Goal: Task Accomplishment & Management: Complete application form

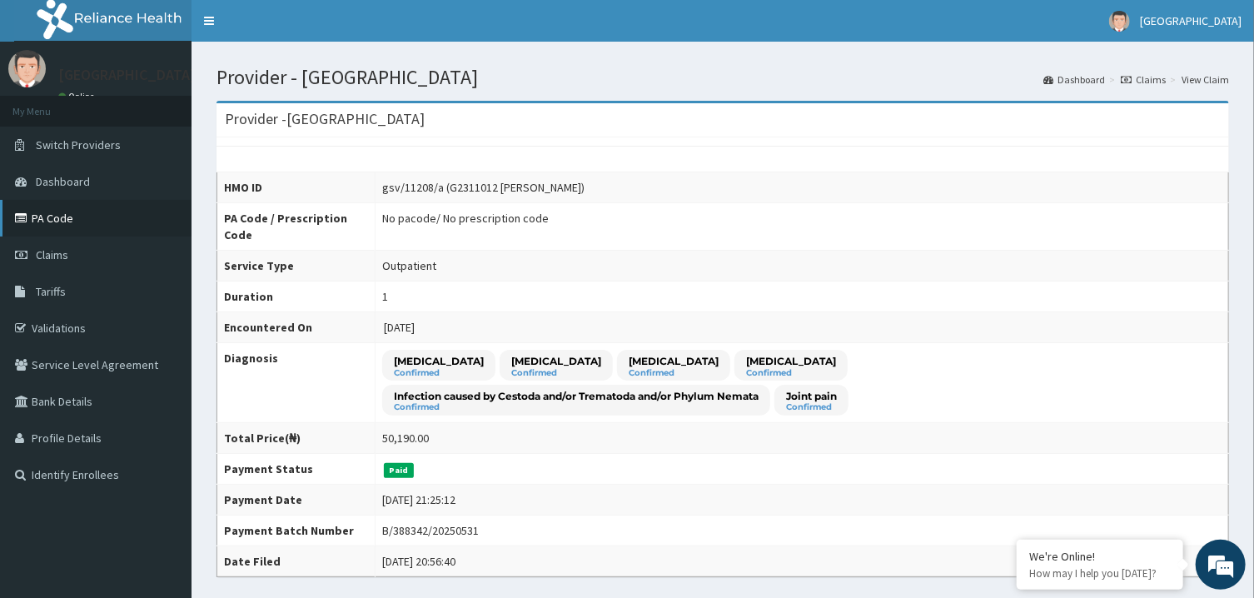
click at [61, 217] on link "PA Code" at bounding box center [96, 218] width 192 height 37
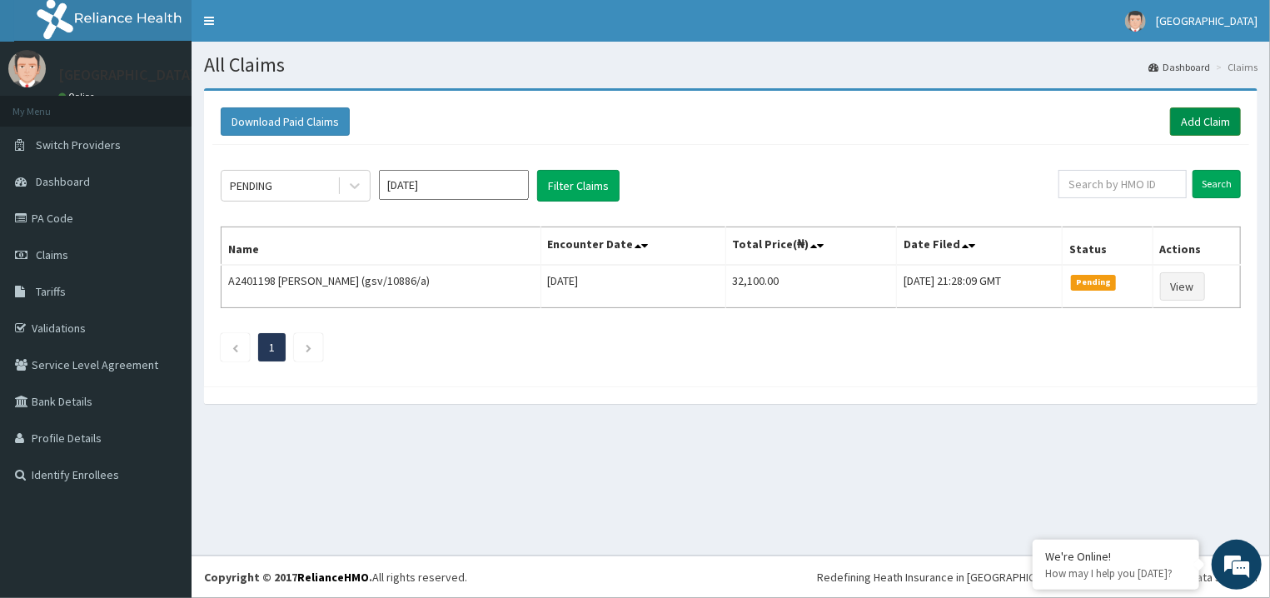
click at [1184, 127] on link "Add Claim" at bounding box center [1205, 121] width 71 height 28
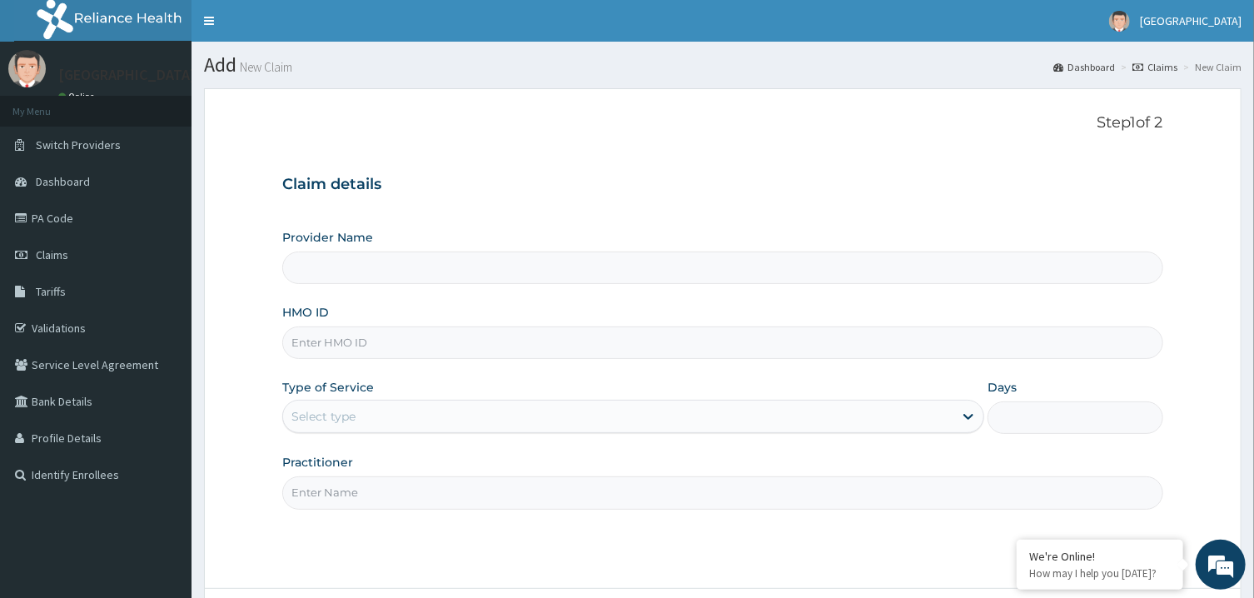
click at [77, 231] on link "PA Code" at bounding box center [96, 218] width 192 height 37
click at [396, 419] on div "Select type" at bounding box center [618, 416] width 670 height 27
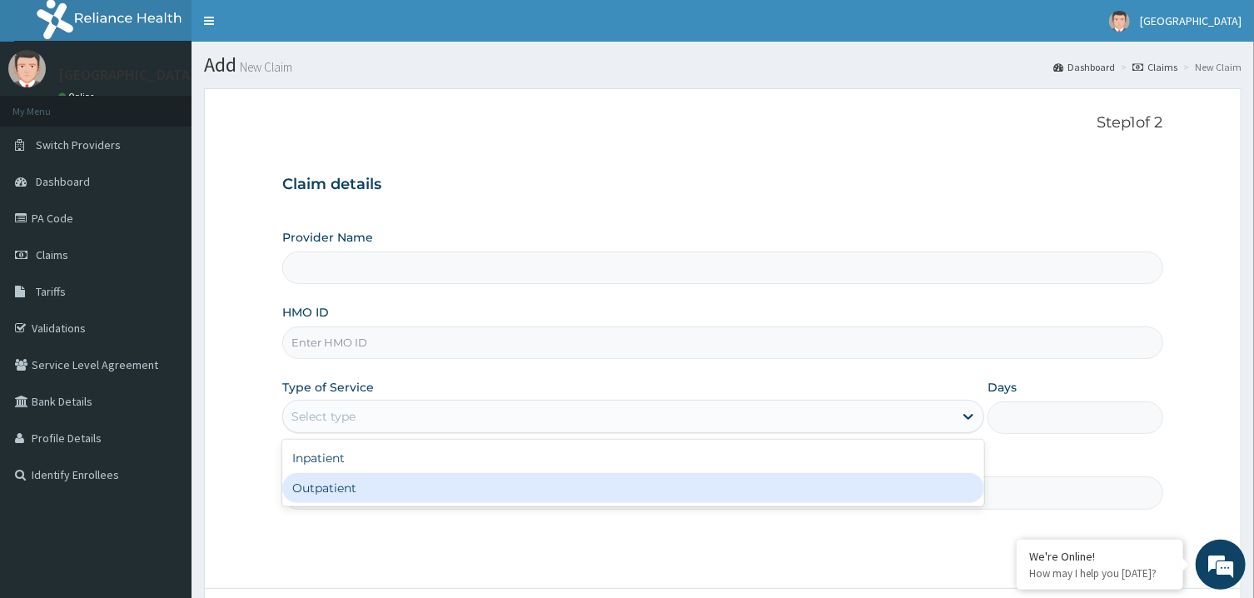
type input "[GEOGRAPHIC_DATA]"
click at [354, 485] on div "Outpatient" at bounding box center [633, 488] width 702 height 30
type input "1"
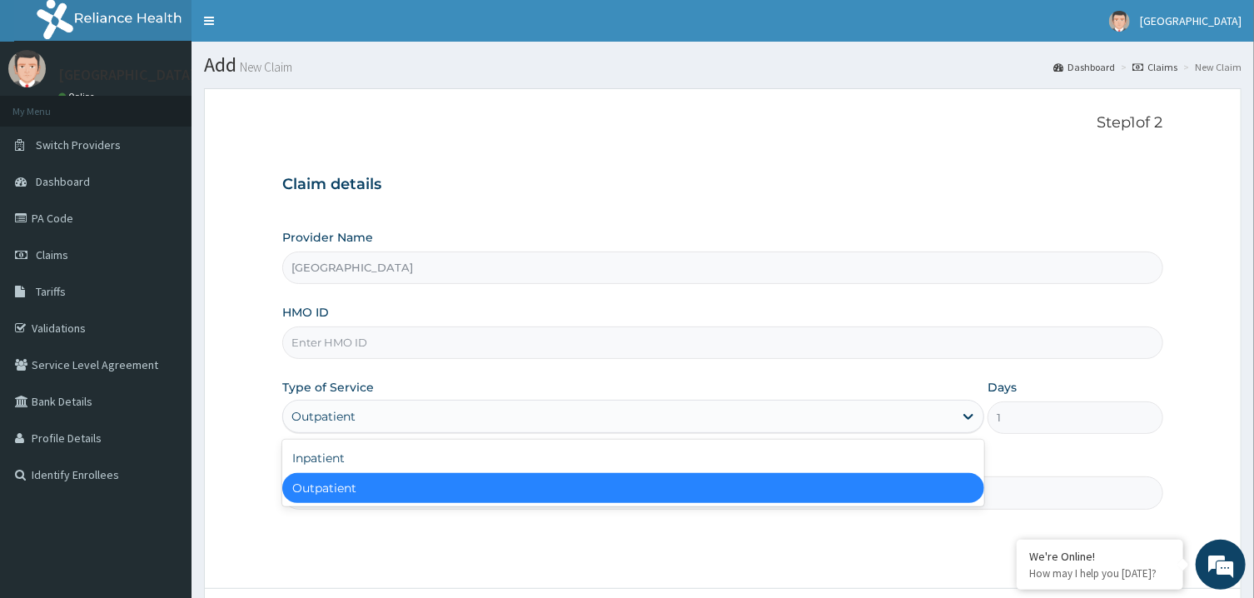
click at [351, 422] on div "Outpatient" at bounding box center [618, 416] width 670 height 27
drag, startPoint x: 356, startPoint y: 481, endPoint x: 351, endPoint y: 456, distance: 25.3
click at [351, 456] on div "Inpatient Outpatient" at bounding box center [633, 473] width 702 height 67
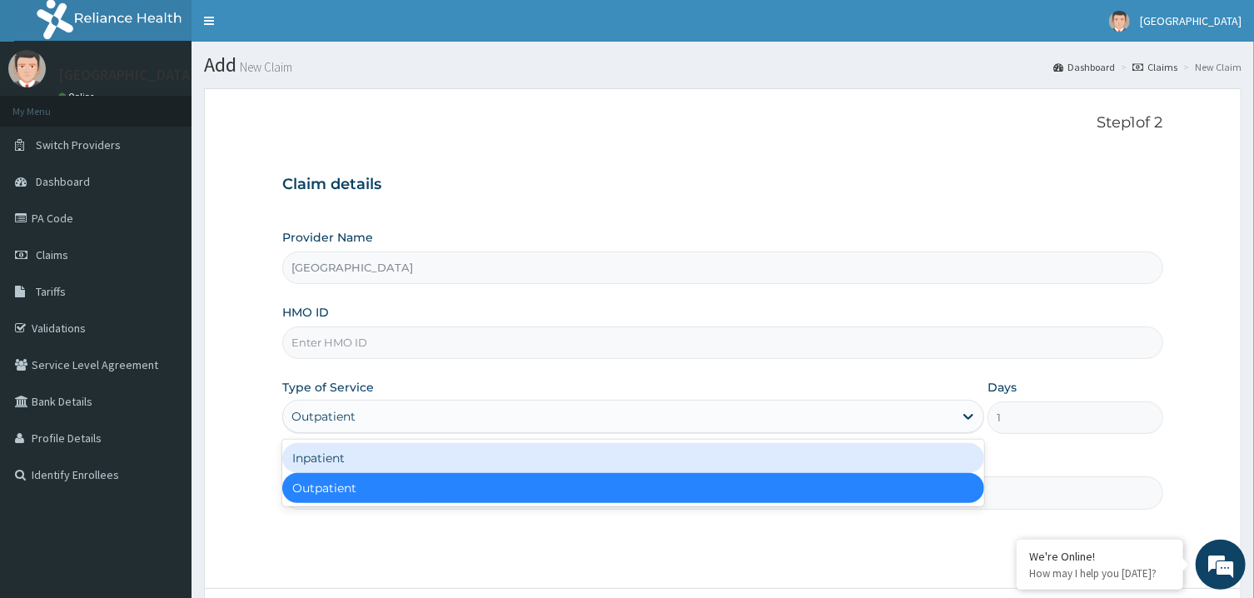
click at [351, 456] on div "Inpatient" at bounding box center [633, 458] width 702 height 30
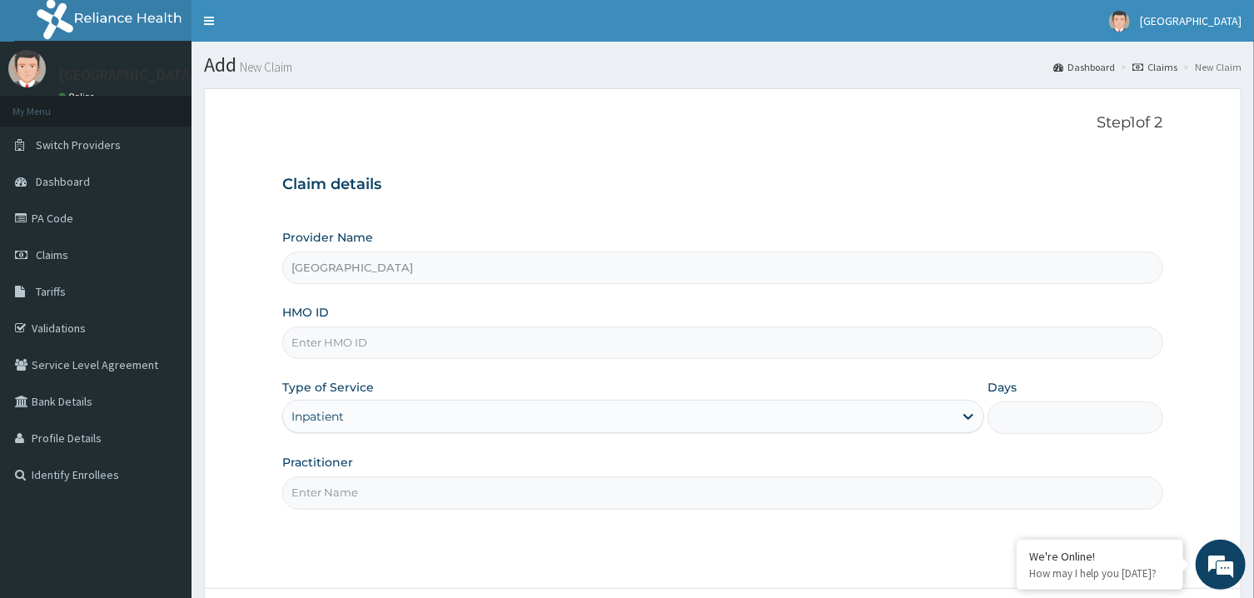
click at [359, 478] on div "Practitioner" at bounding box center [722, 481] width 880 height 55
click at [370, 484] on input "Practitioner" at bounding box center [722, 492] width 880 height 32
type input "peter prince"
paste input "aml/10537/a"
type input "aml/10537/a"
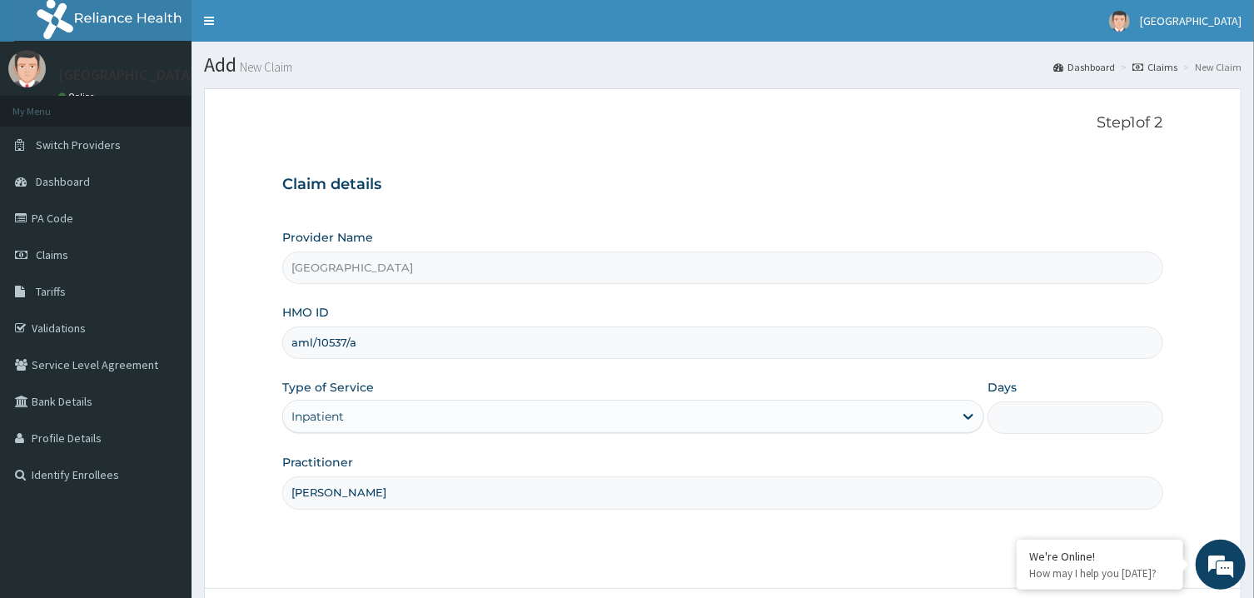
click at [1105, 415] on input "Days" at bounding box center [1076, 417] width 176 height 32
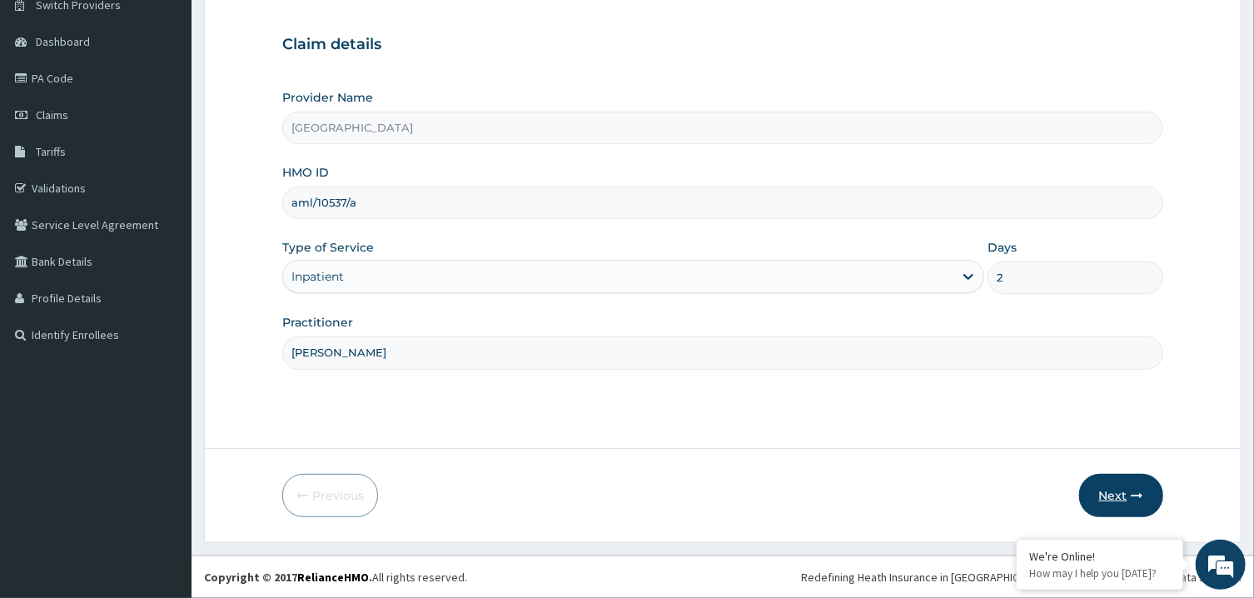
type input "2"
click at [1092, 506] on button "Next" at bounding box center [1121, 495] width 84 height 43
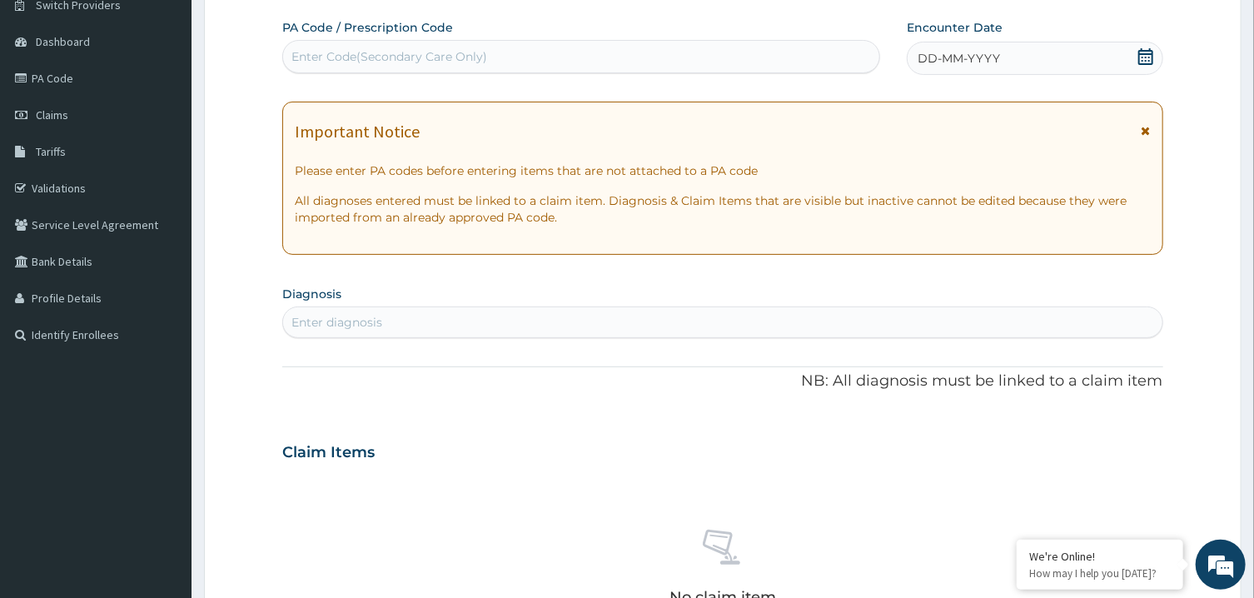
click at [843, 62] on div "Enter Code(Secondary Care Only)" at bounding box center [581, 56] width 596 height 27
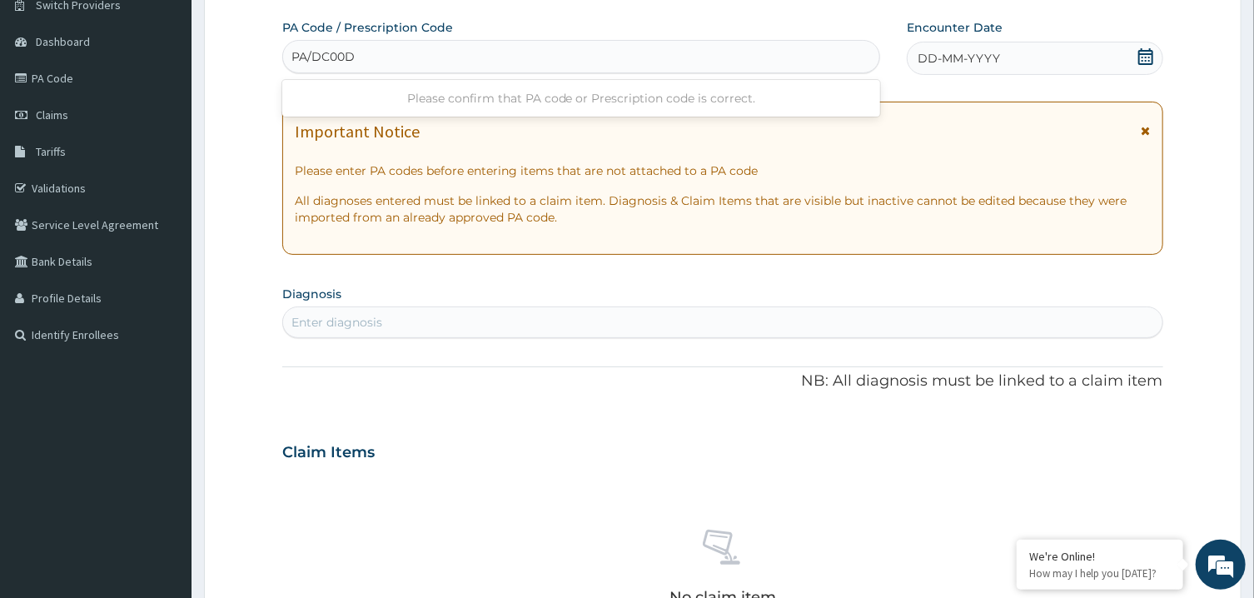
type input "PA/DC00D5"
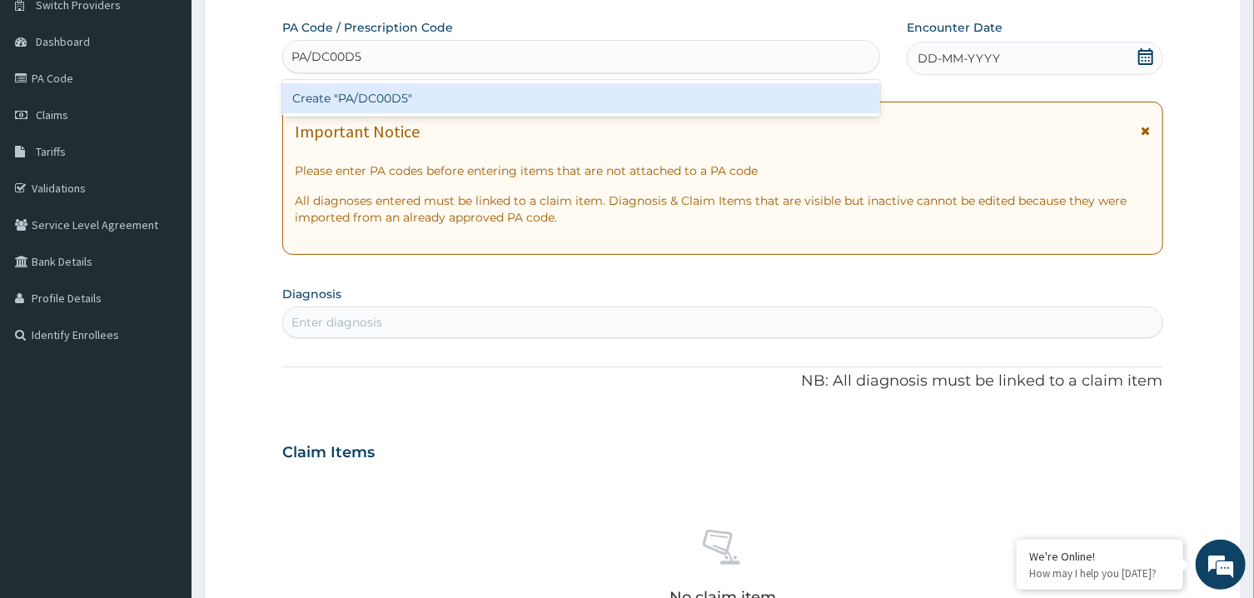
click at [843, 97] on div "Create "PA/DC00D5"" at bounding box center [581, 98] width 598 height 30
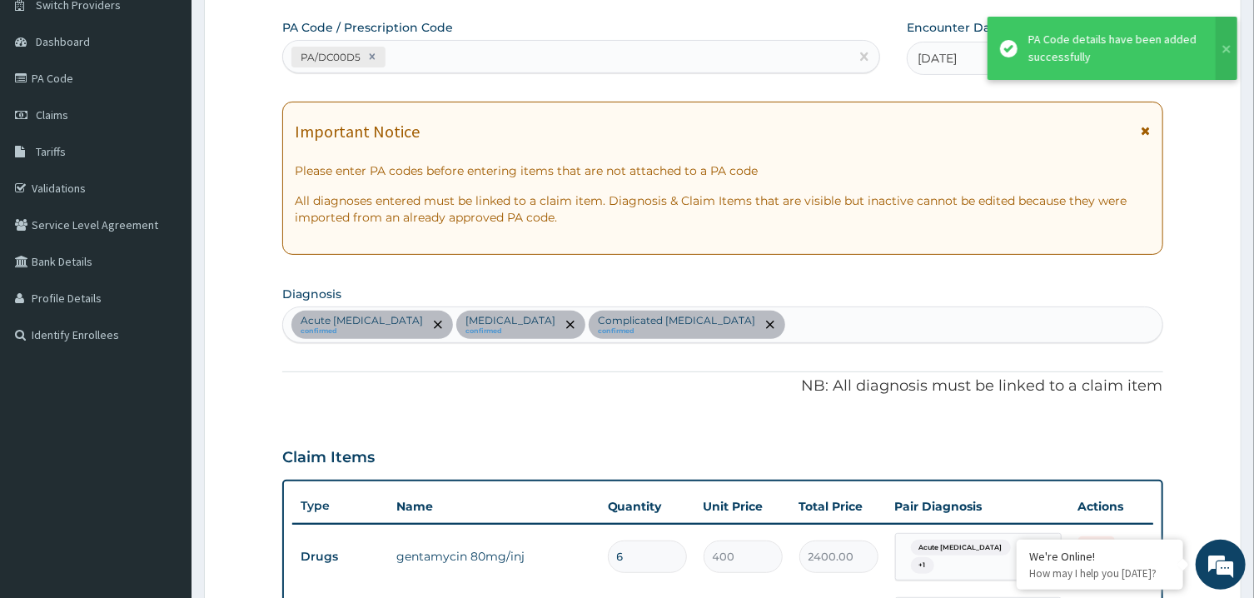
scroll to position [1378, 0]
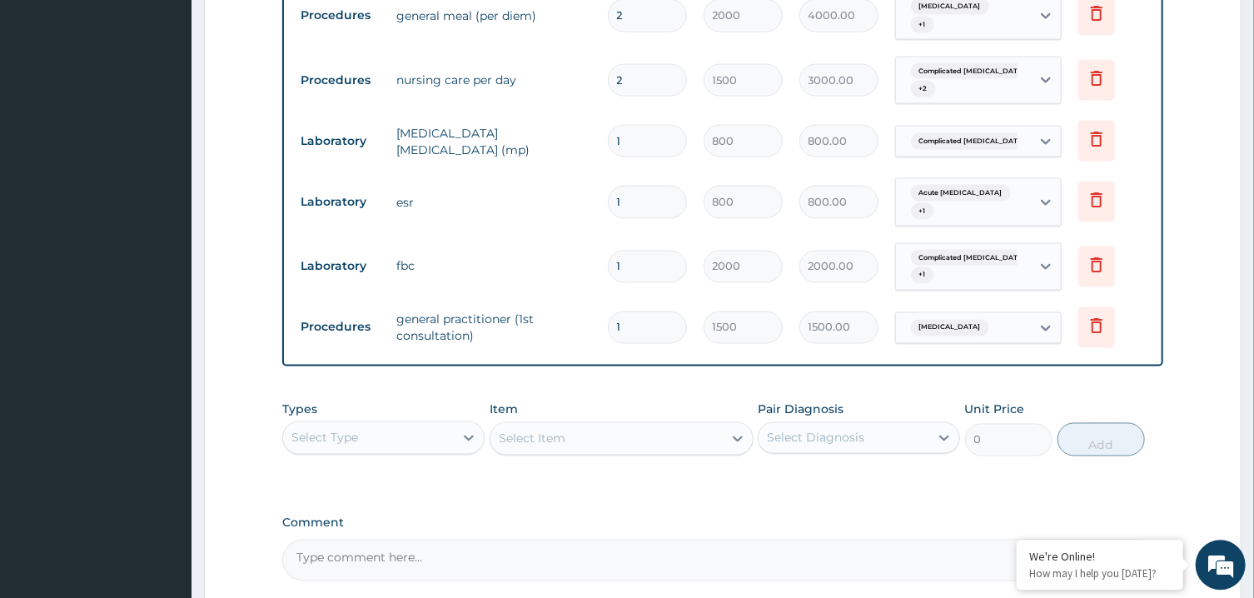
click at [391, 424] on div "Select Type" at bounding box center [368, 437] width 171 height 27
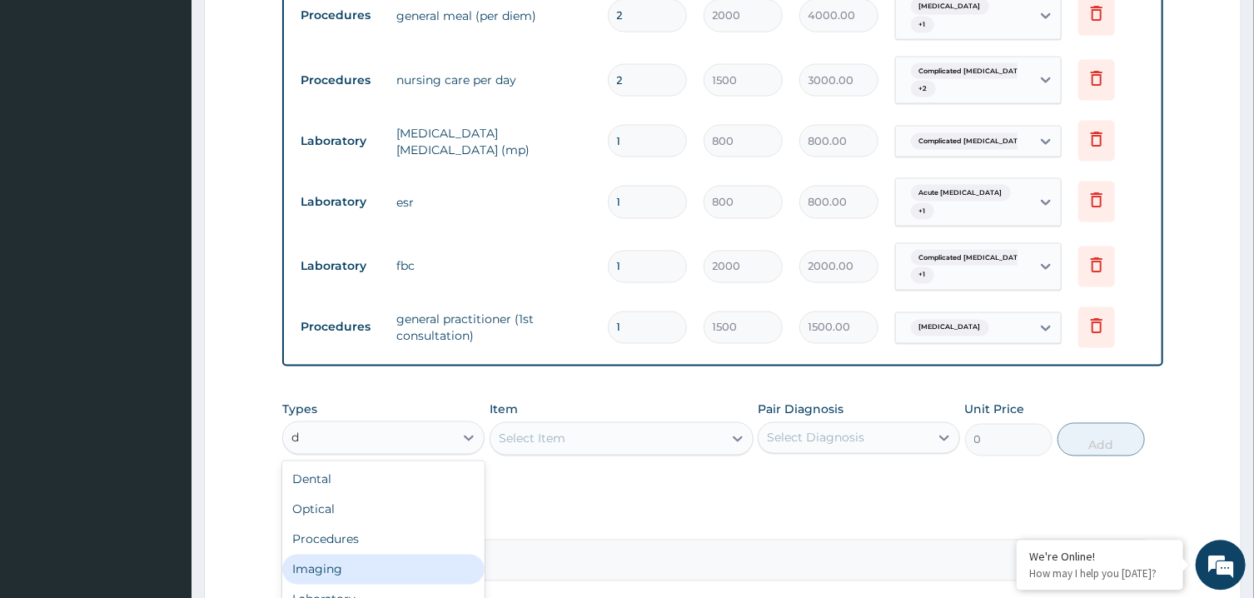
type input "dr"
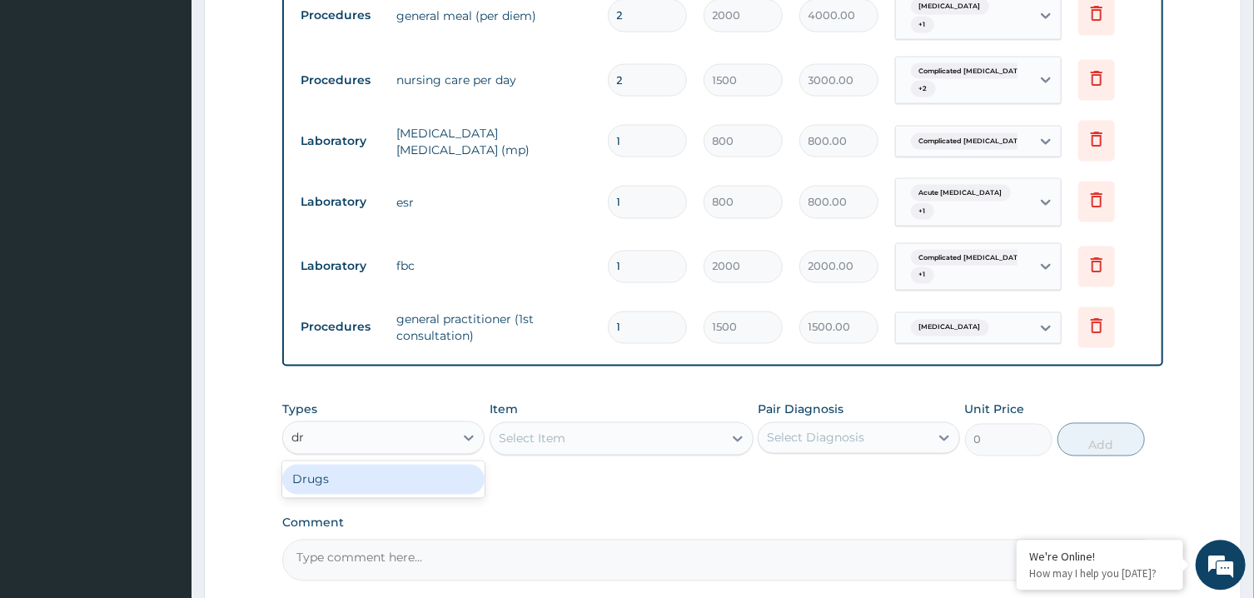
click at [357, 464] on div "Drugs" at bounding box center [383, 479] width 202 height 30
click at [808, 429] on div "Select Diagnosis" at bounding box center [815, 437] width 97 height 17
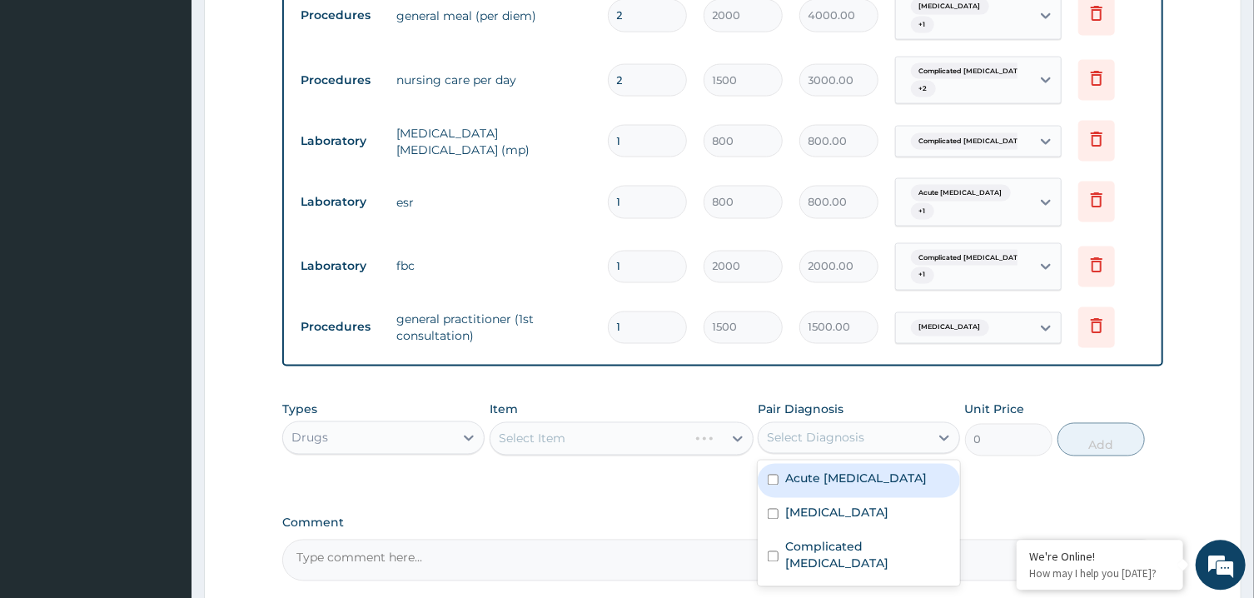
click at [829, 470] on label "Acute catarrhal tonsillitis" at bounding box center [856, 478] width 142 height 17
checkbox input "true"
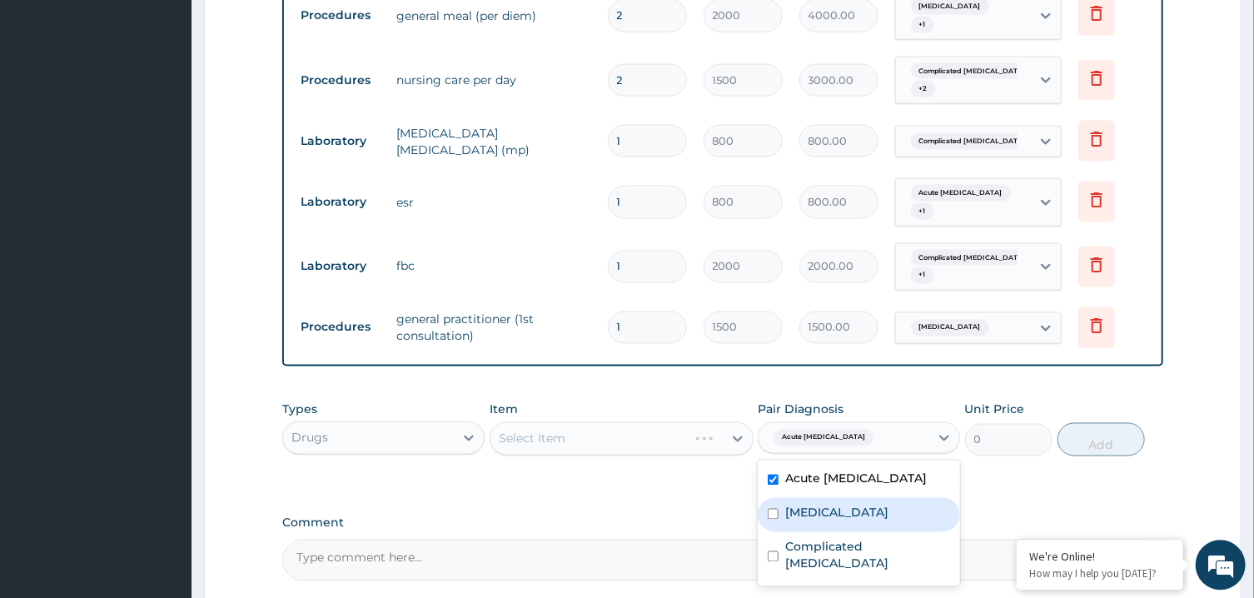
click at [836, 497] on div "Sepsis" at bounding box center [859, 514] width 202 height 34
checkbox input "true"
click at [669, 425] on div "Select Item" at bounding box center [622, 437] width 264 height 33
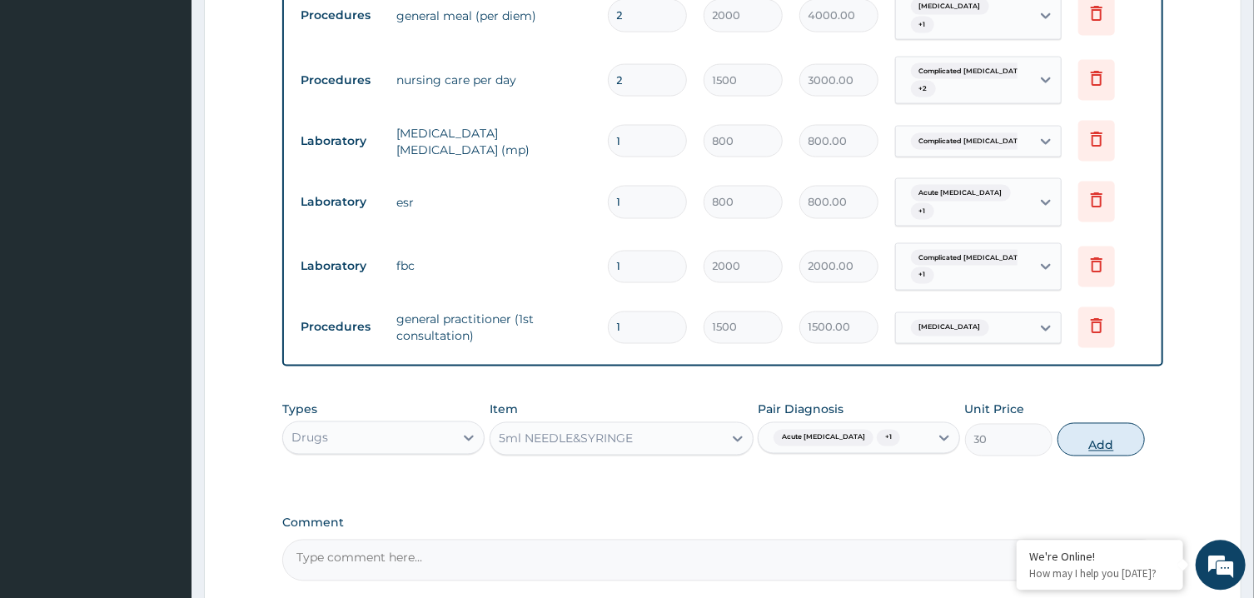
click at [1116, 422] on button "Add" at bounding box center [1102, 438] width 88 height 33
type input "0"
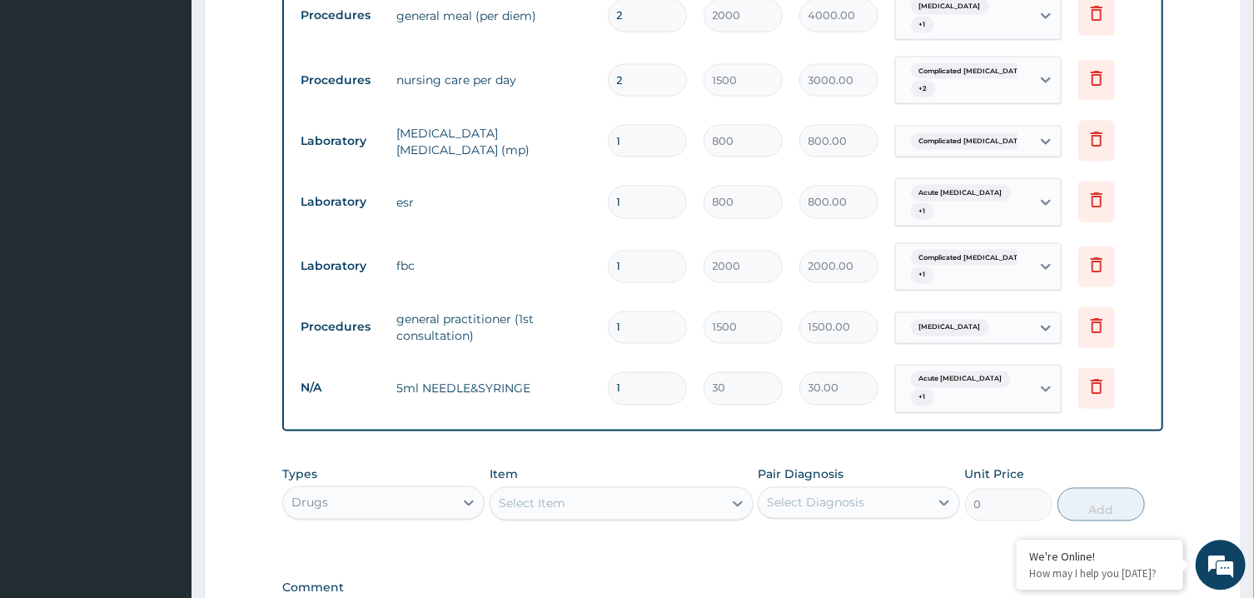
click at [663, 490] on div "Select Item" at bounding box center [607, 503] width 232 height 27
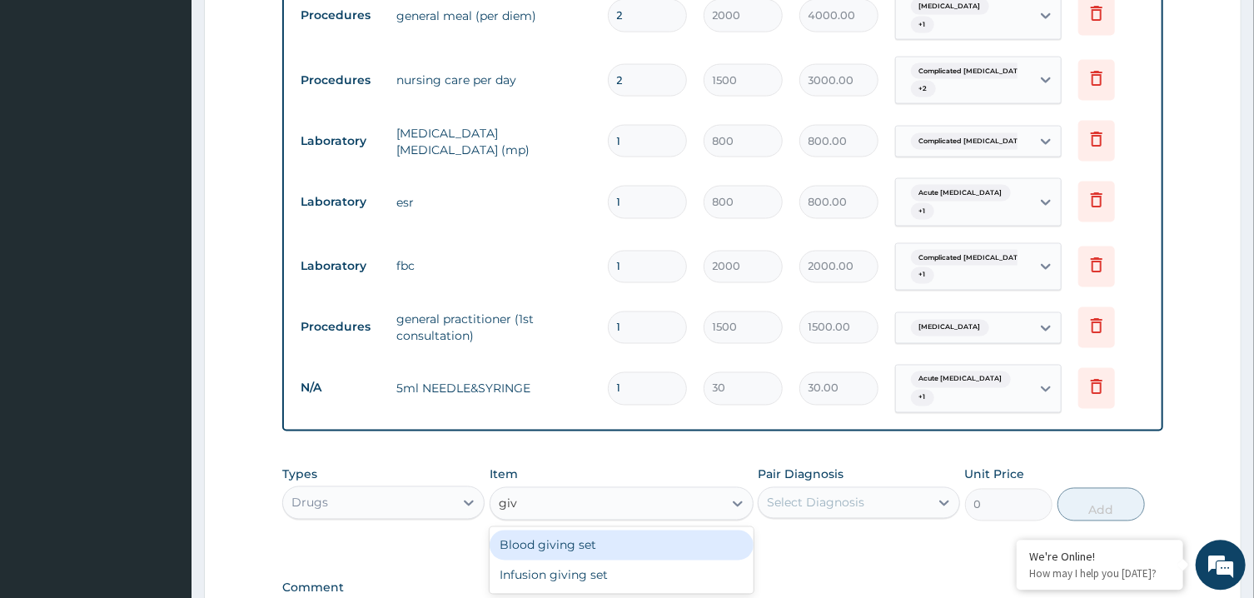
type input "givi"
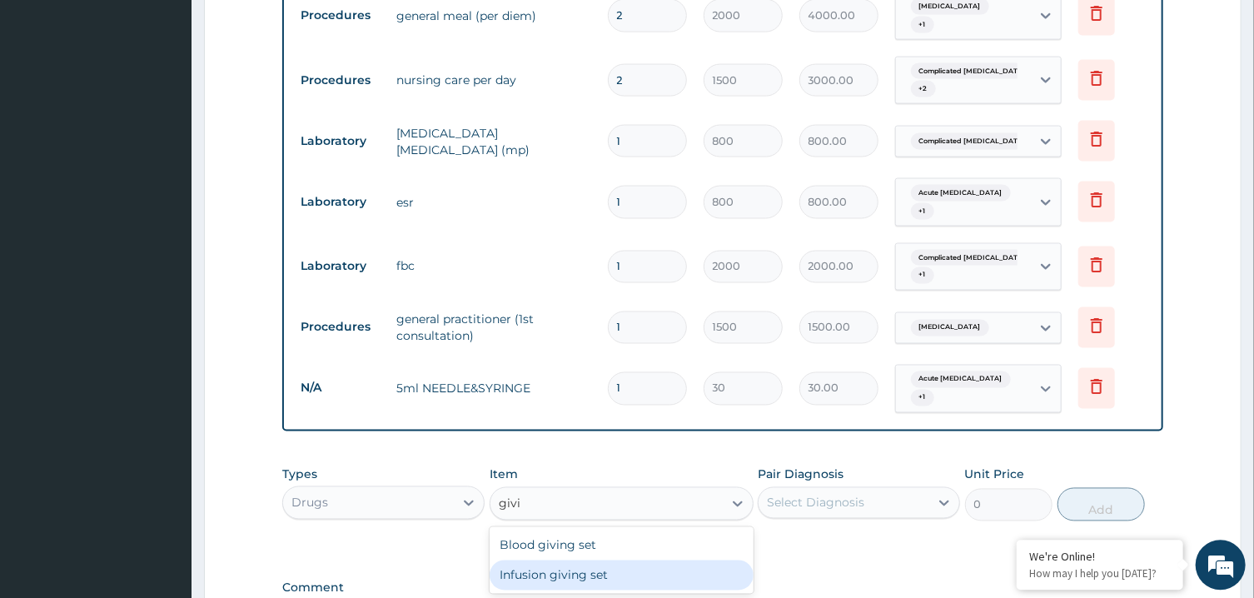
click at [649, 560] on div "Infusion giving set" at bounding box center [622, 575] width 264 height 30
type input "250"
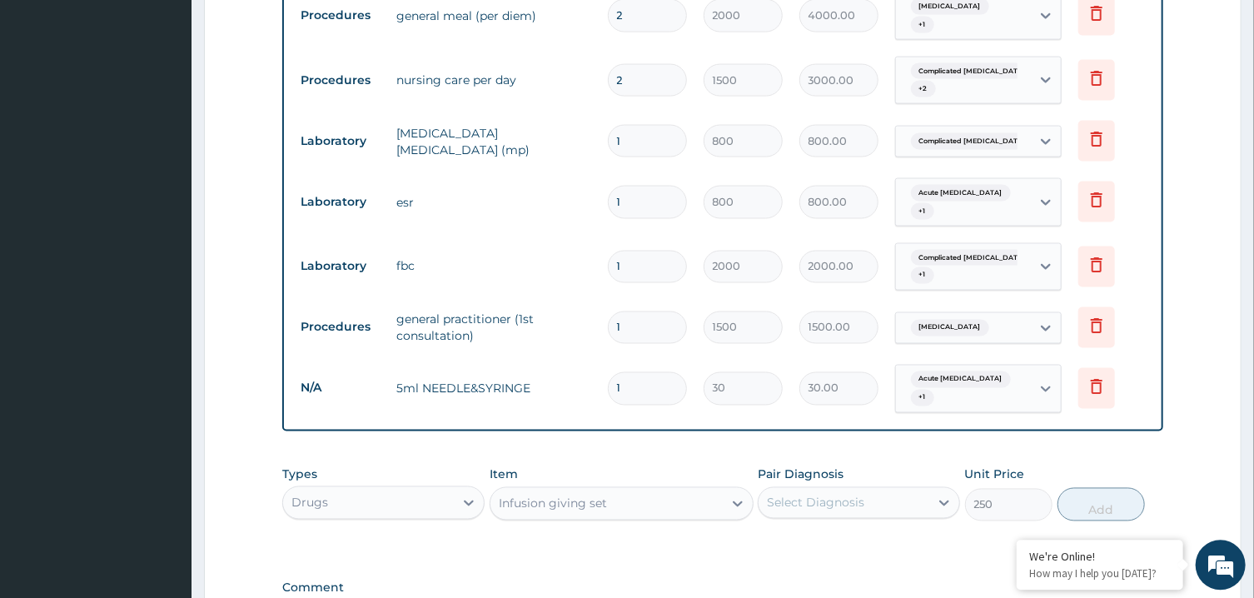
click at [815, 494] on div "Select Diagnosis" at bounding box center [815, 502] width 97 height 17
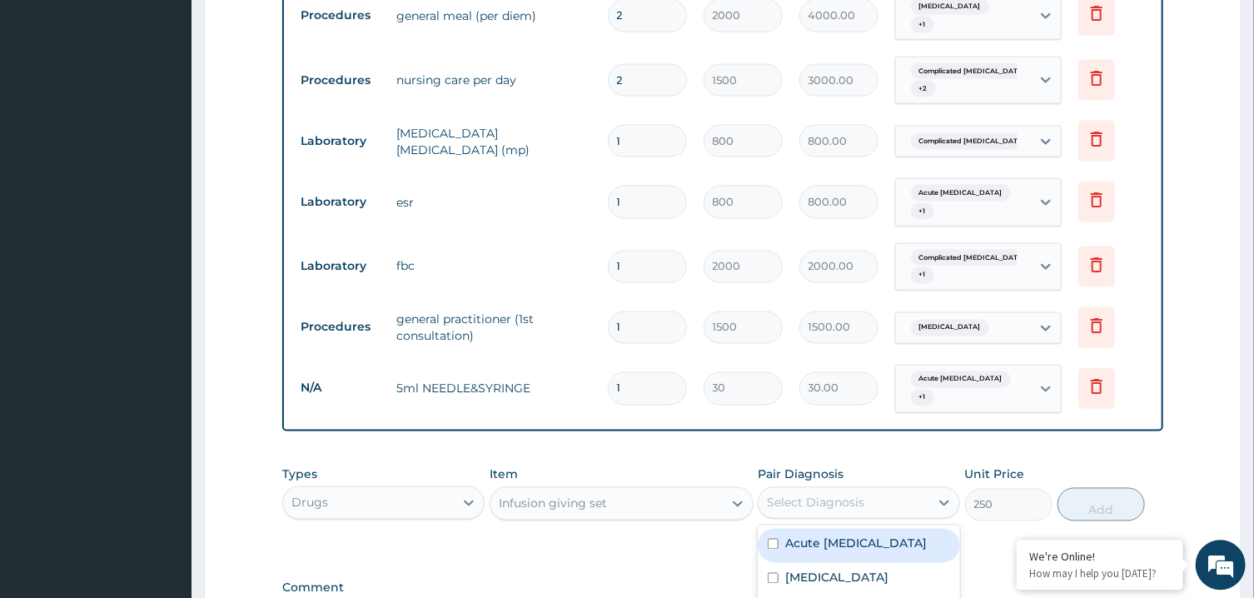
click at [845, 528] on div "Acute catarrhal tonsillitis" at bounding box center [859, 545] width 202 height 34
checkbox input "true"
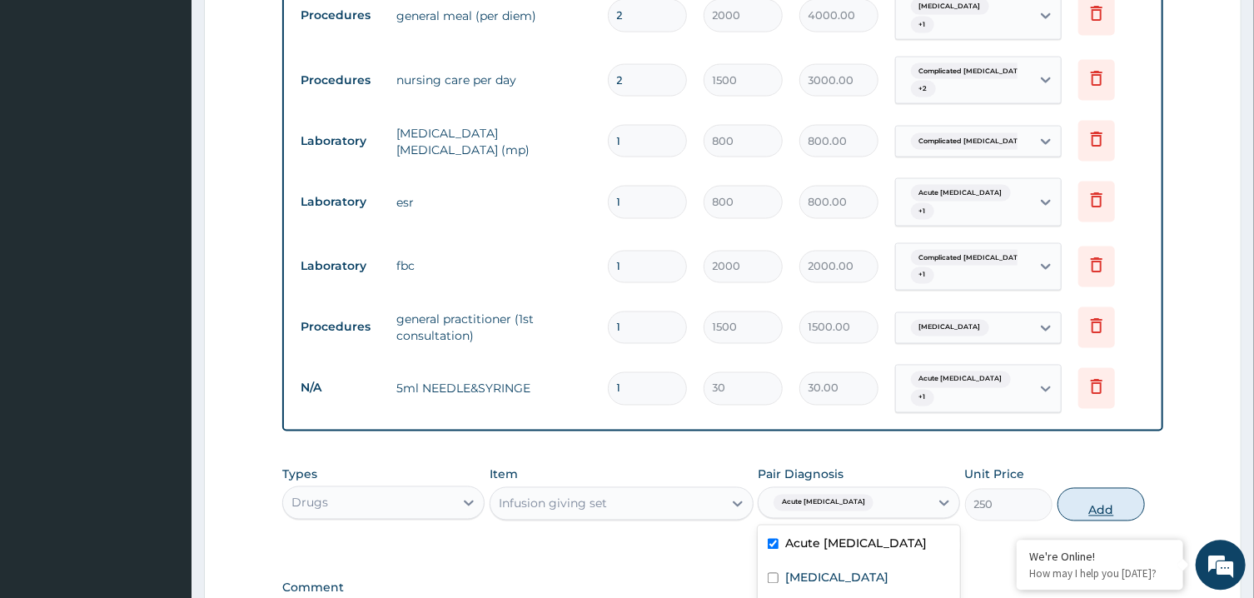
click at [1101, 487] on button "Add" at bounding box center [1102, 503] width 88 height 33
type input "0"
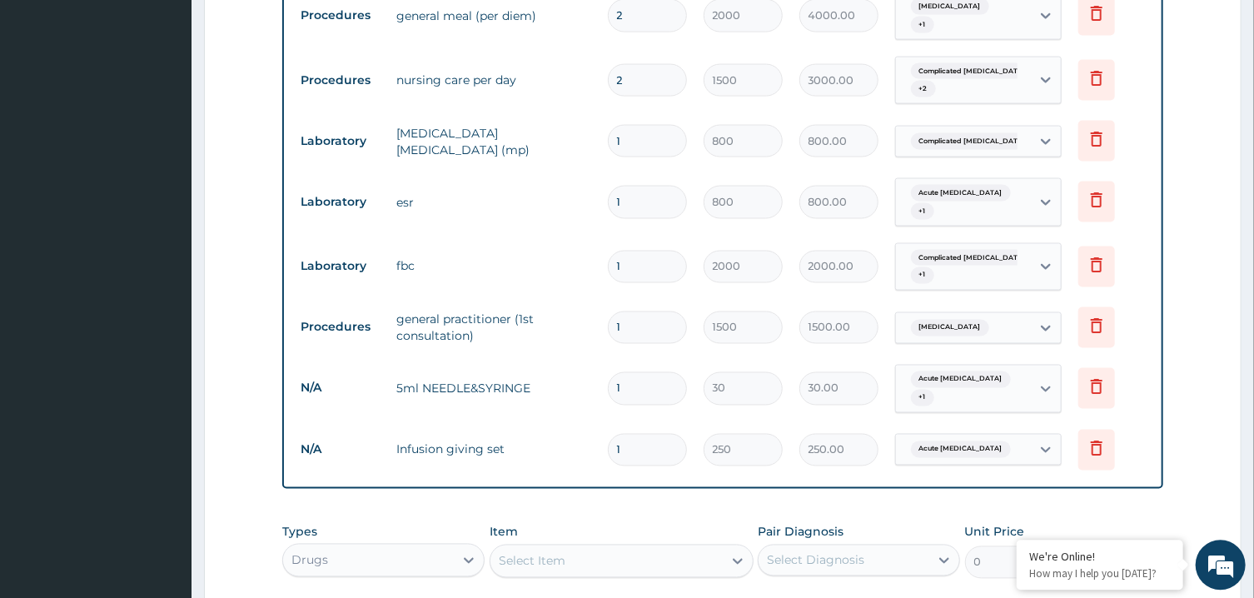
click at [673, 546] on div "Select Item" at bounding box center [622, 560] width 264 height 33
type input "cann"
click at [639, 587] on div "IV cannula,16G shot with injection" at bounding box center [622, 602] width 264 height 30
type input "350"
click at [820, 544] on div "Select Diagnosis" at bounding box center [859, 560] width 202 height 32
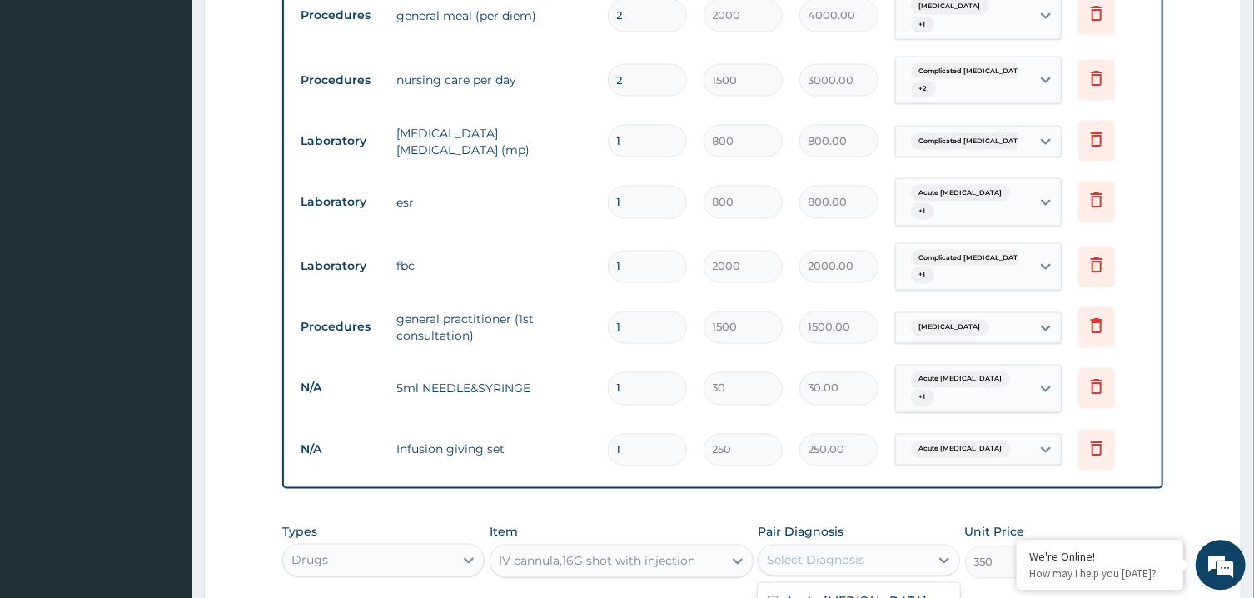
checkbox input "true"
click at [909, 592] on label "Acute catarrhal tonsillitis" at bounding box center [856, 600] width 142 height 17
checkbox input "true"
click at [1107, 545] on button "Add" at bounding box center [1102, 561] width 88 height 33
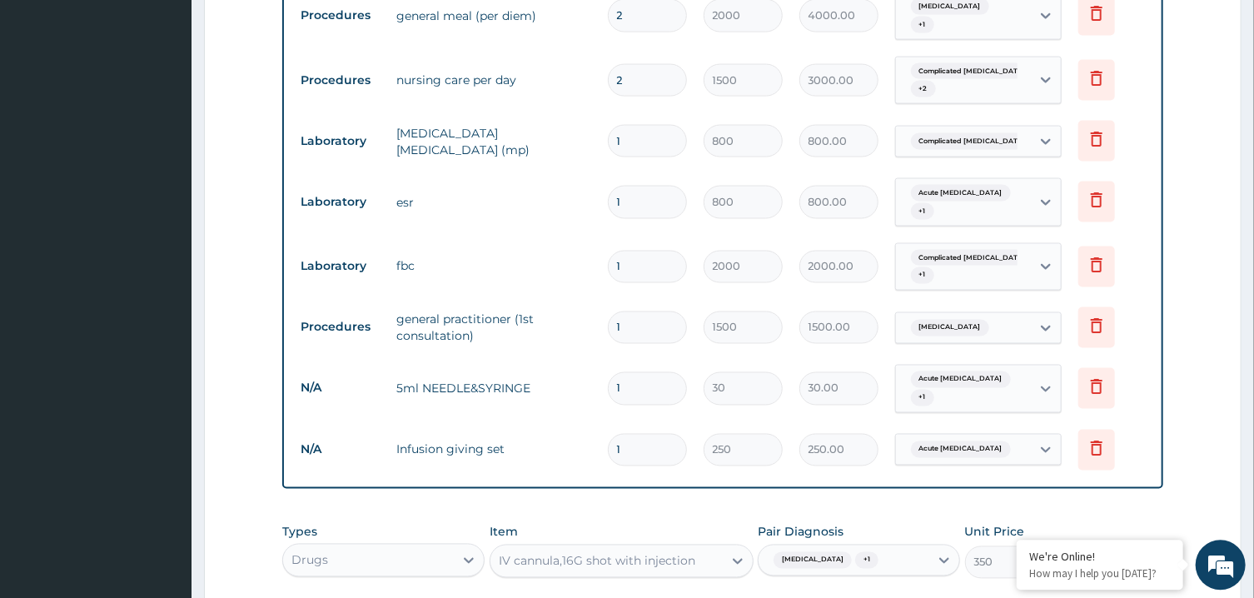
type input "0"
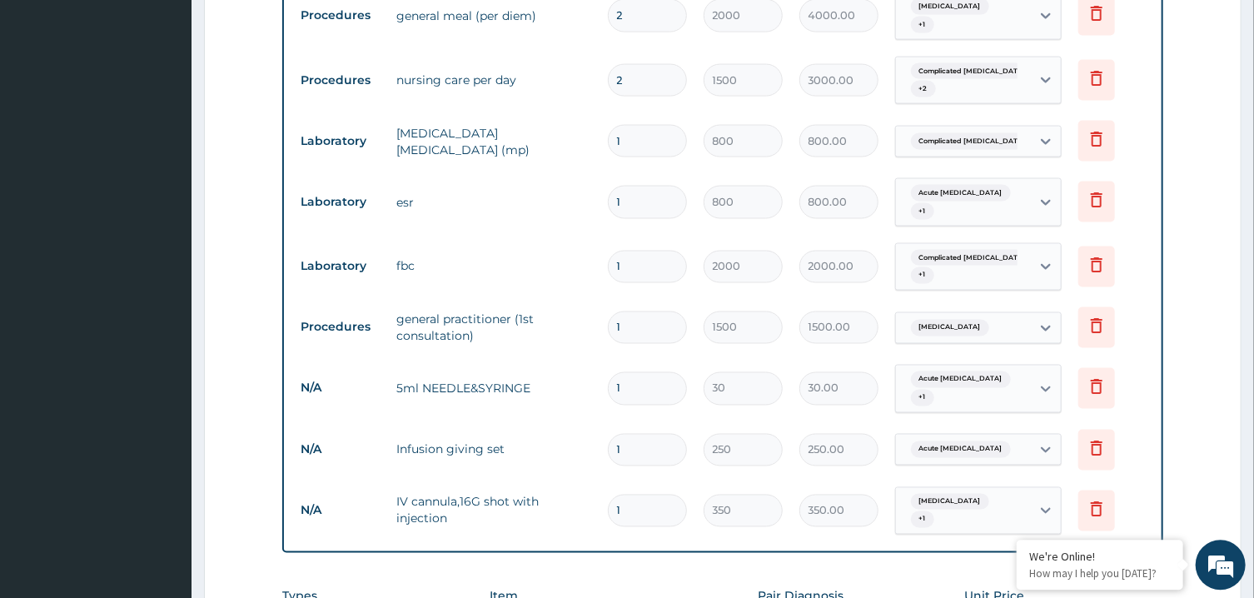
click at [644, 371] on input "1" at bounding box center [647, 387] width 79 height 32
type input "6"
type input "180.00"
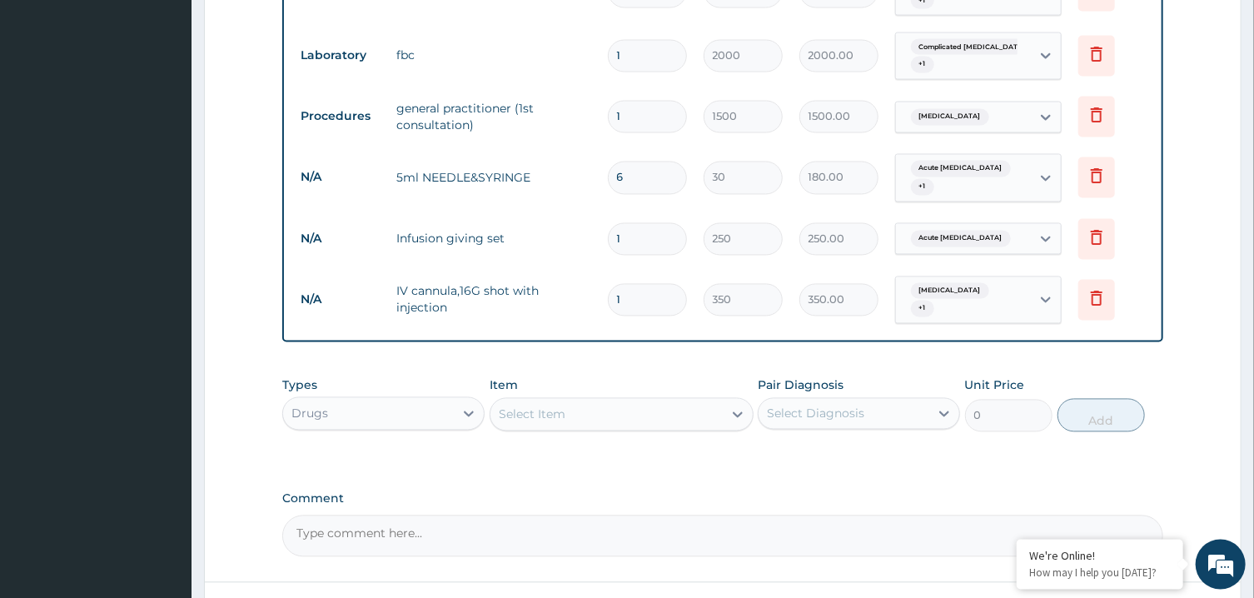
scroll to position [1687, 0]
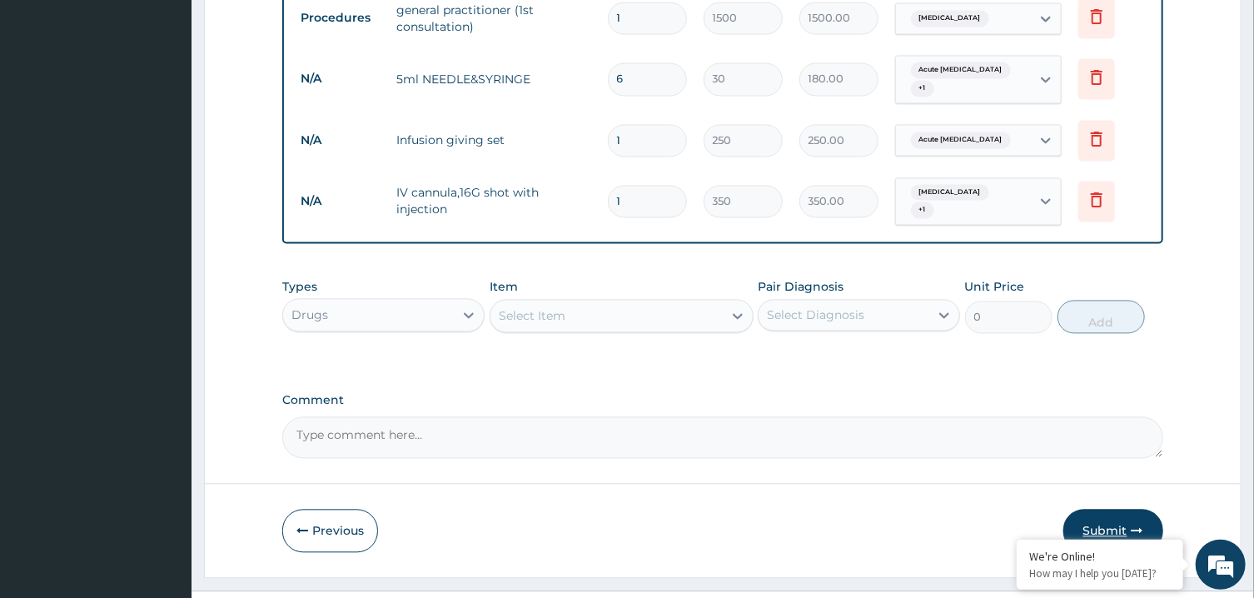
type input "6"
click at [1089, 509] on button "Submit" at bounding box center [1114, 530] width 100 height 43
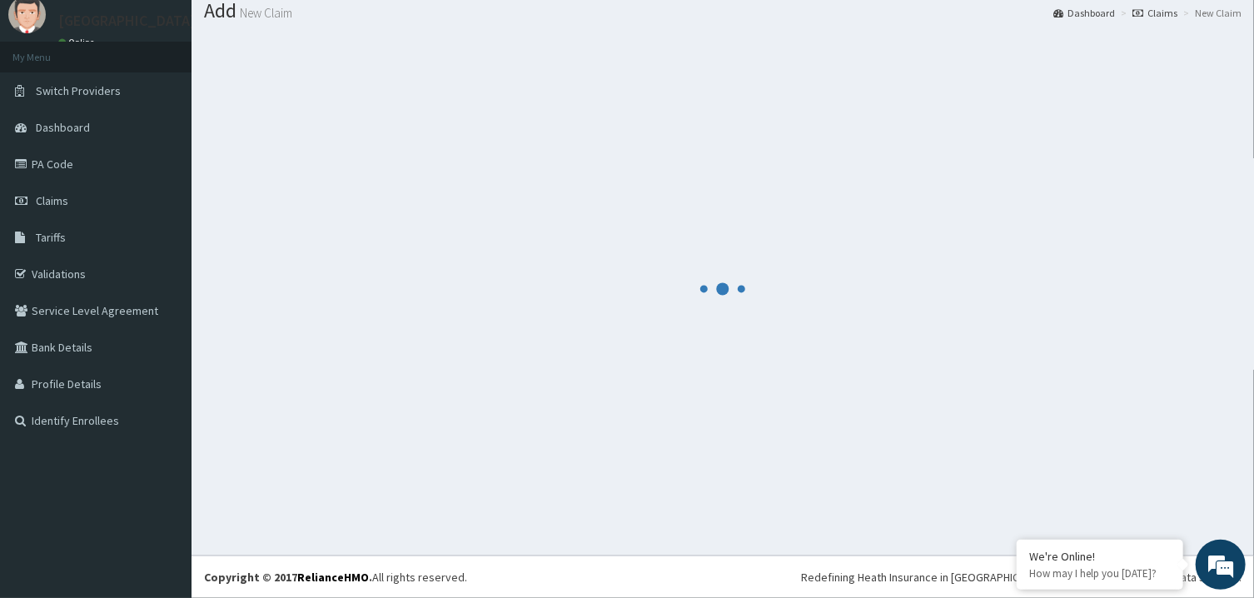
scroll to position [53, 0]
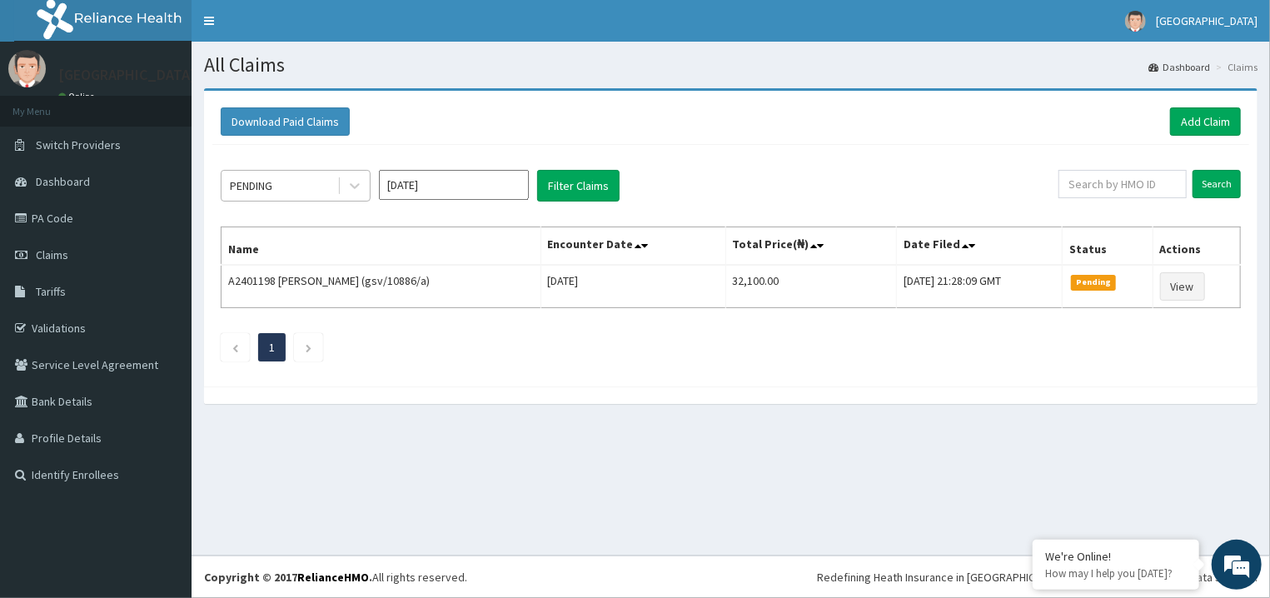
click at [308, 189] on div "PENDING" at bounding box center [280, 185] width 116 height 27
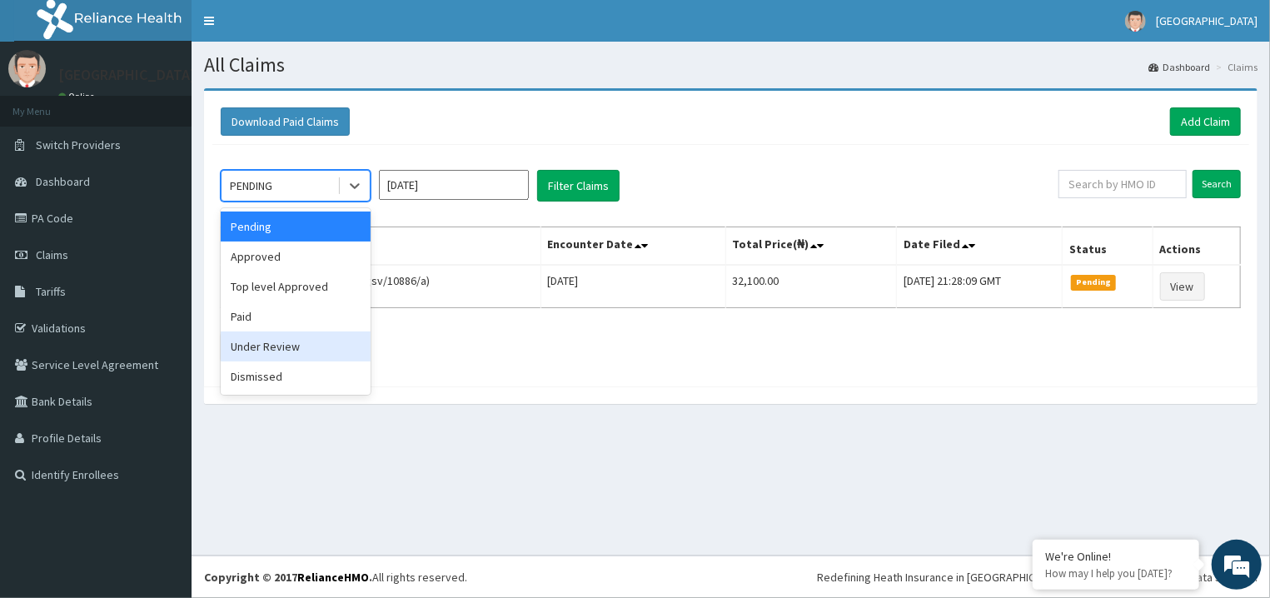
click at [307, 340] on div "Under Review" at bounding box center [296, 346] width 150 height 30
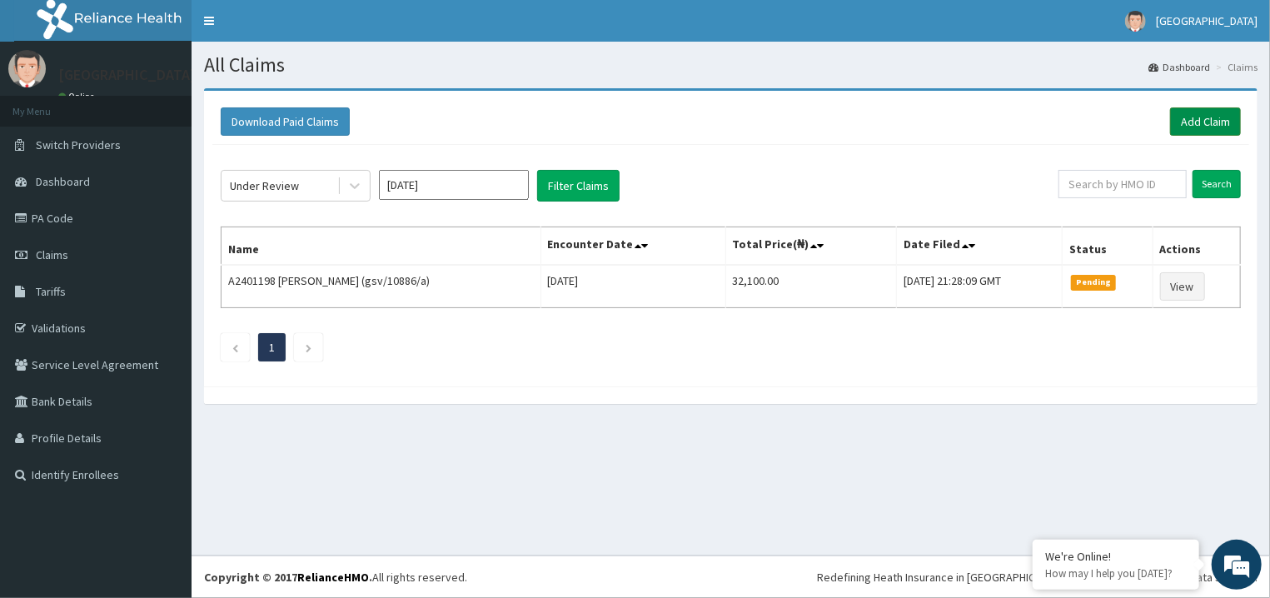
click at [1186, 126] on link "Add Claim" at bounding box center [1205, 121] width 71 height 28
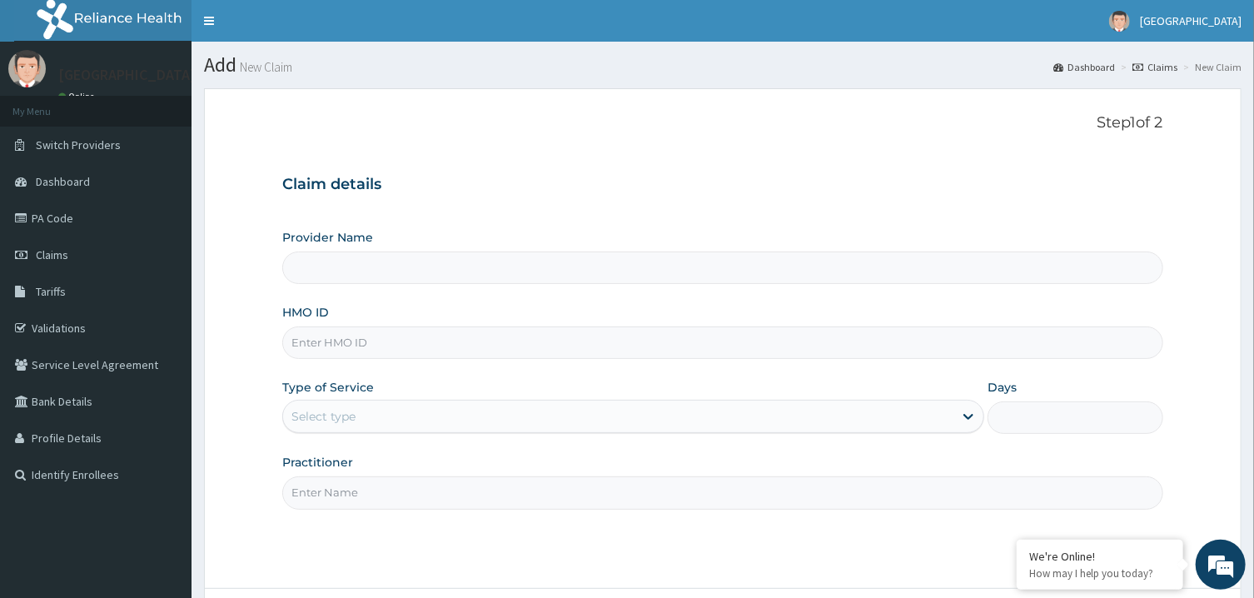
click at [336, 346] on input "HMO ID" at bounding box center [722, 342] width 880 height 32
type input "[GEOGRAPHIC_DATA]"
paste input "gsv/11208/a"
type input "gsv/11208/a"
click at [337, 429] on div "Select type" at bounding box center [618, 416] width 670 height 27
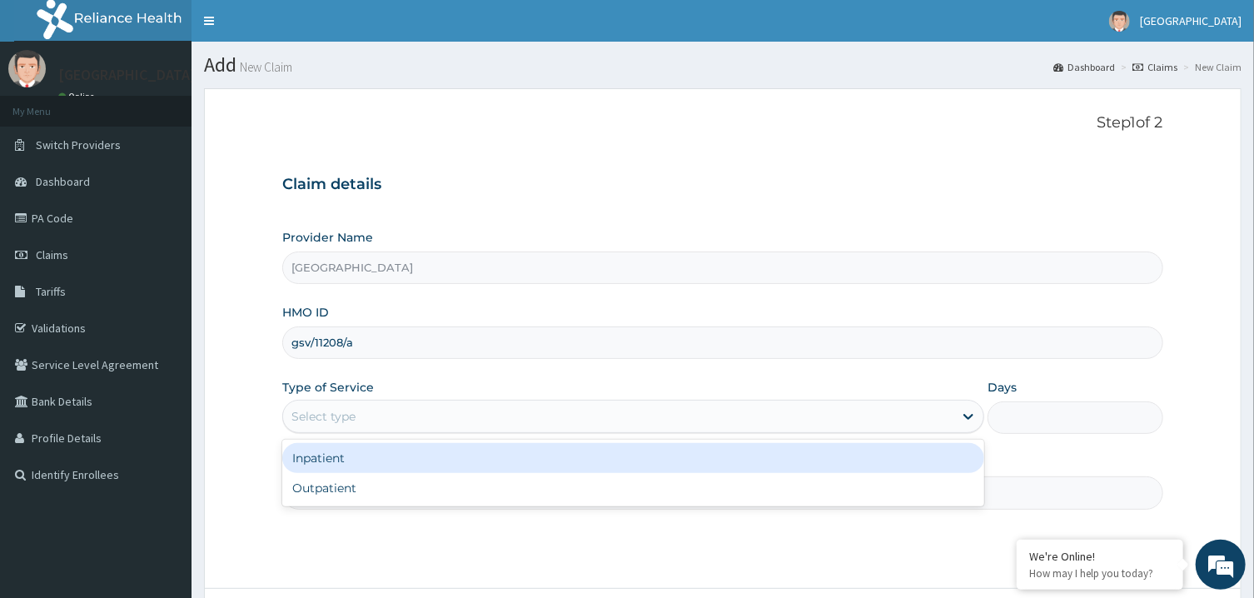
click at [342, 460] on div "Inpatient" at bounding box center [633, 458] width 702 height 30
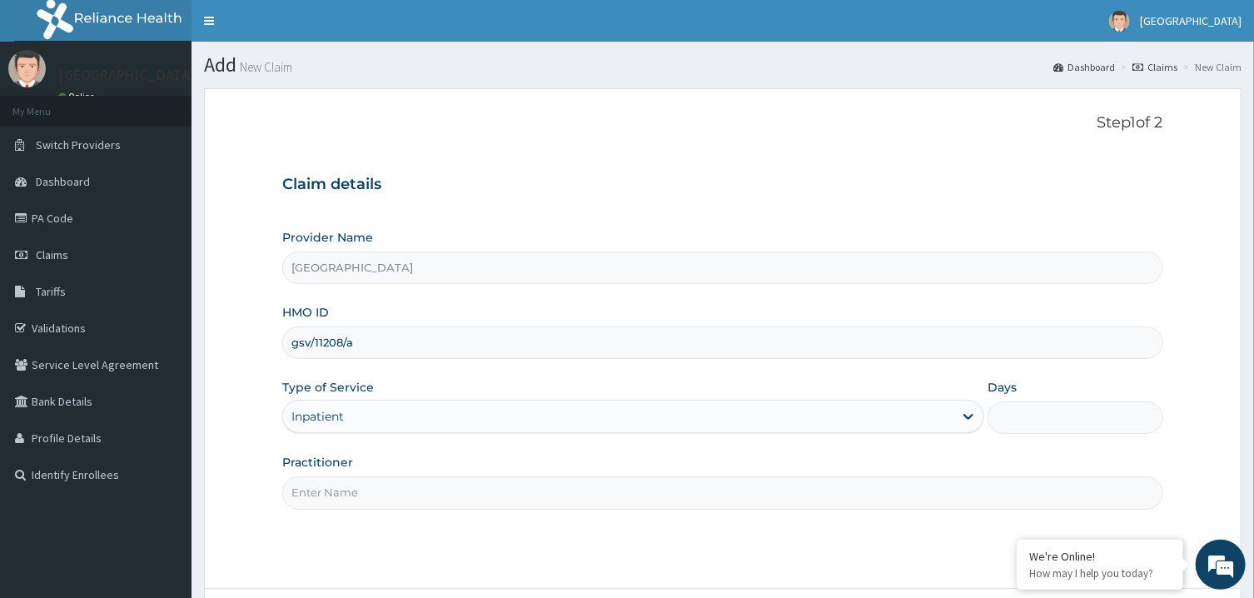
click at [1054, 424] on input "Days" at bounding box center [1076, 417] width 176 height 32
type input "2"
click at [858, 496] on input "Practitioner" at bounding box center [722, 492] width 880 height 32
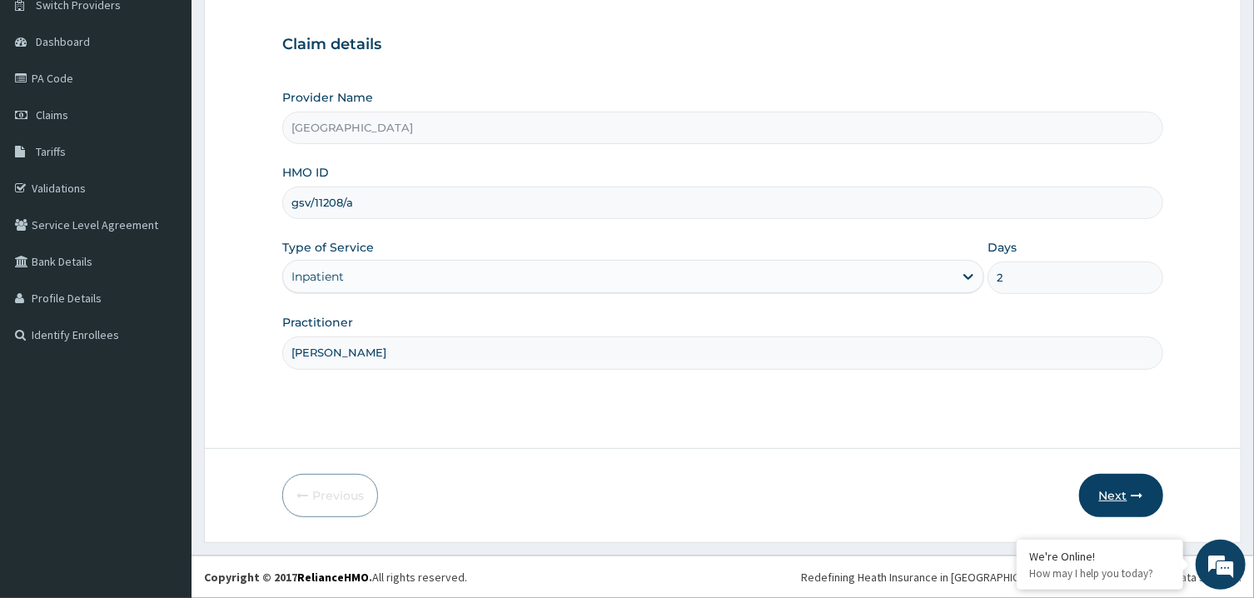
type input "[PERSON_NAME]"
click at [1111, 481] on button "Next" at bounding box center [1121, 495] width 84 height 43
